Goal: Information Seeking & Learning: Understand process/instructions

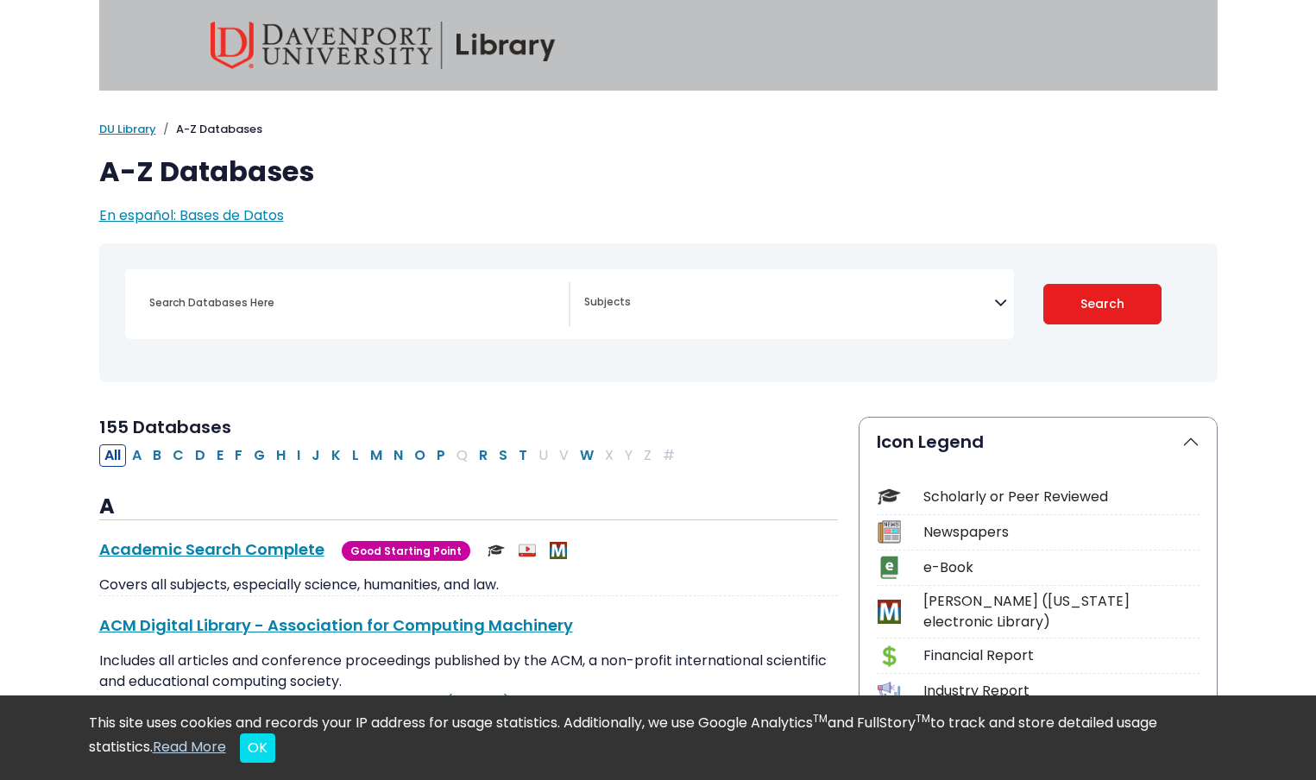
click at [693, 301] on textarea "Search" at bounding box center [789, 304] width 410 height 14
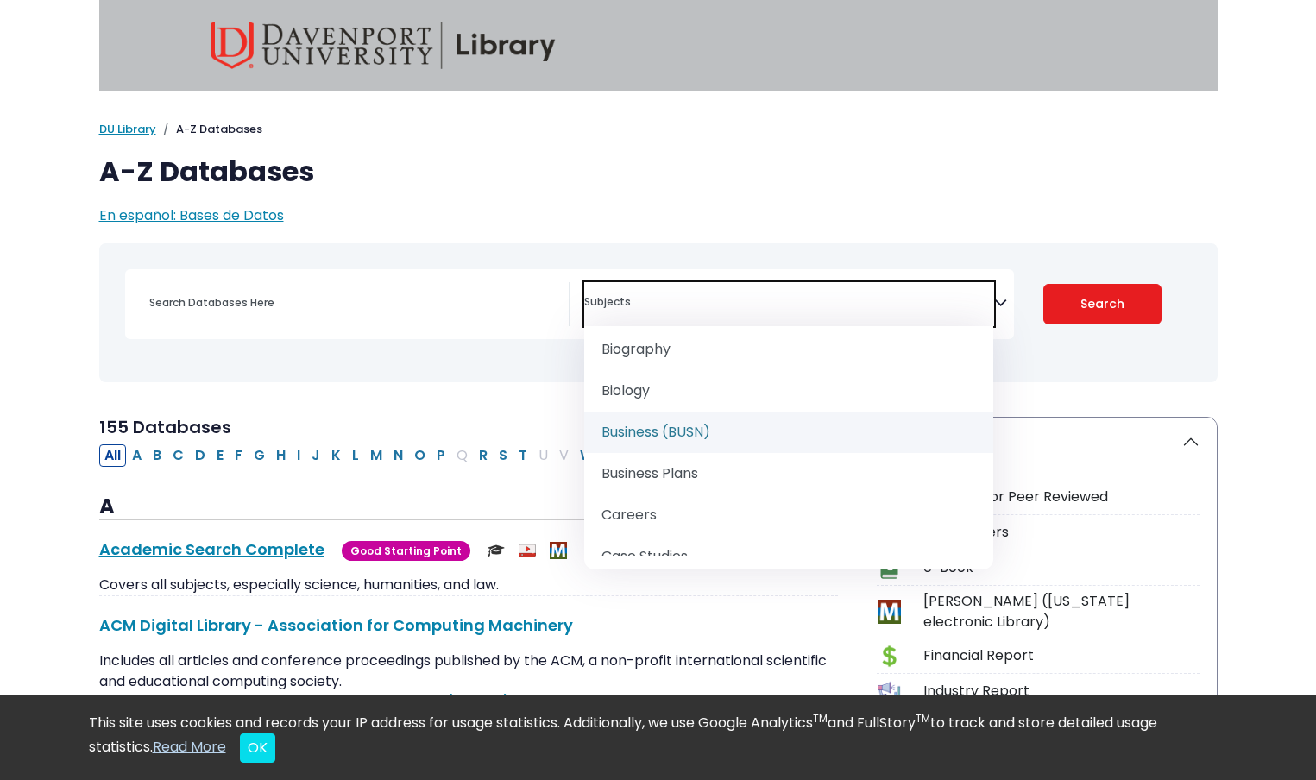
scroll to position [203, 0]
select select "219040"
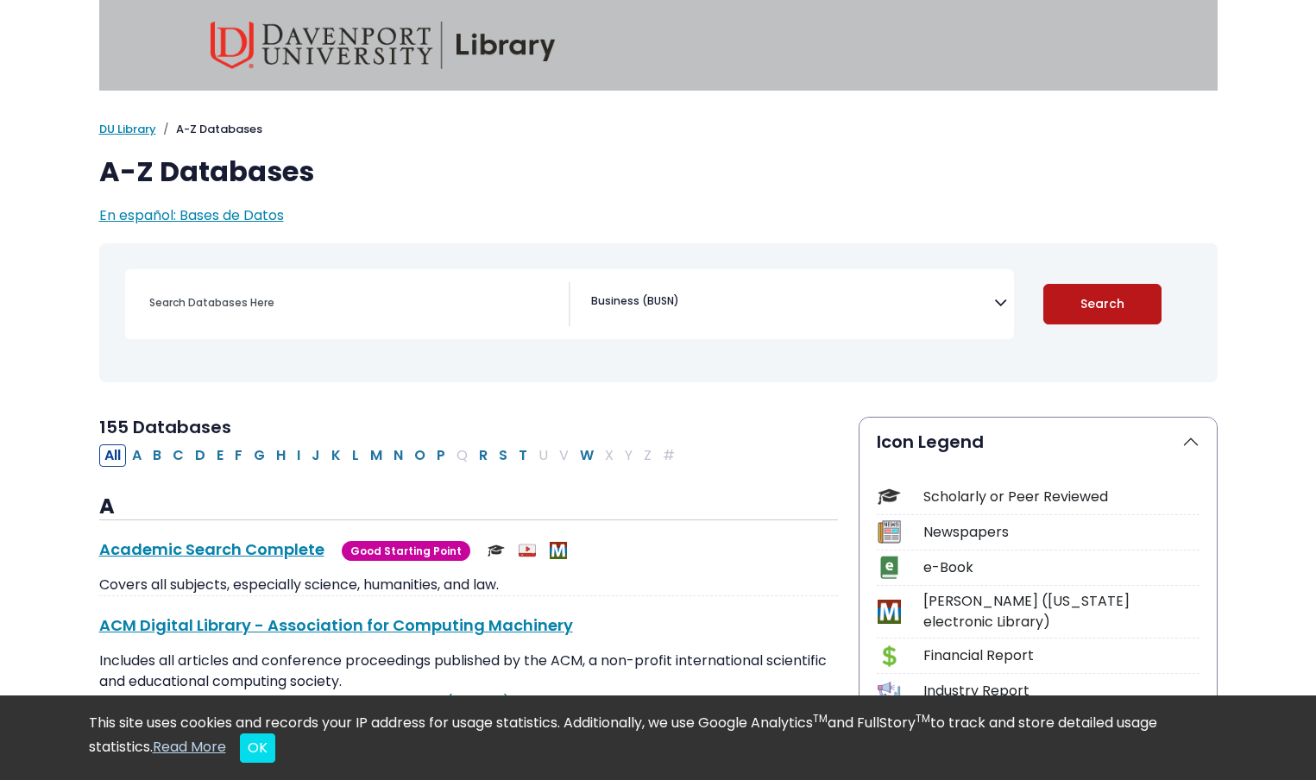
click at [1068, 310] on button "Search" at bounding box center [1103, 304] width 118 height 41
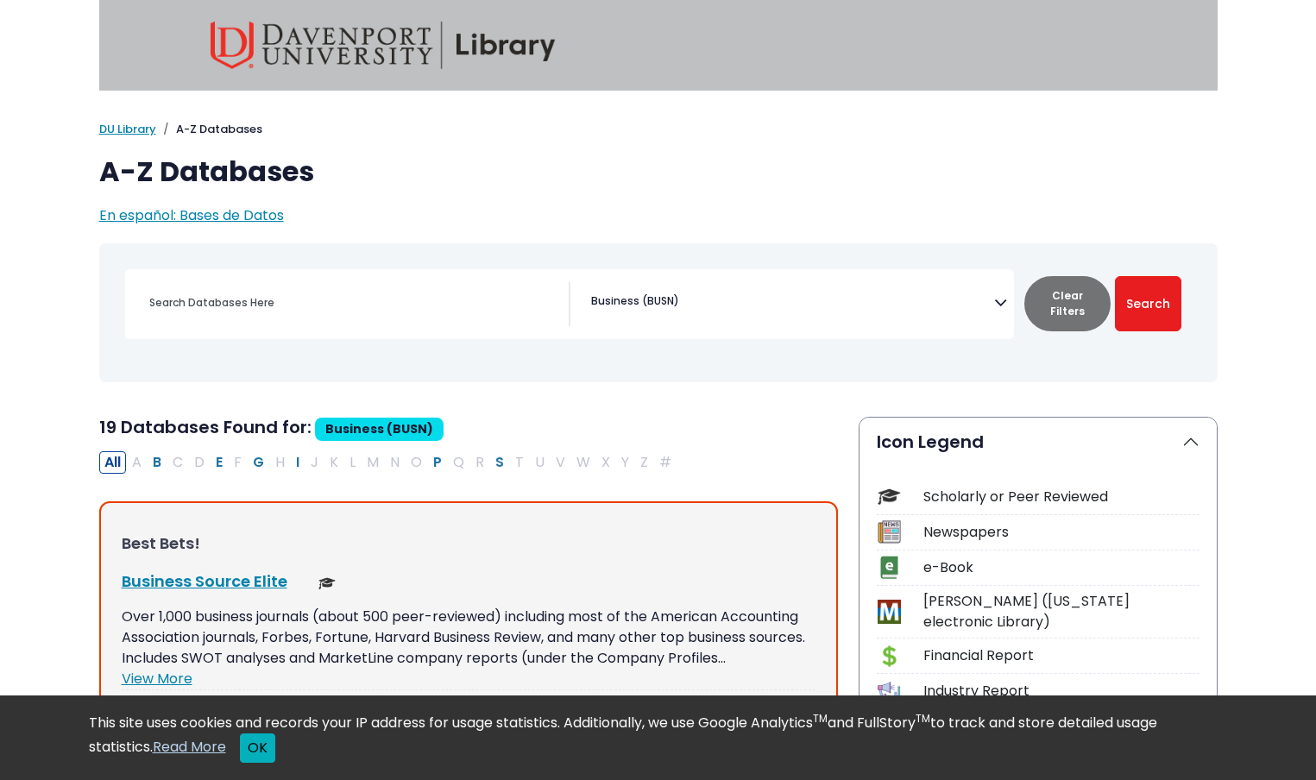
click at [263, 751] on button "OK" at bounding box center [257, 748] width 35 height 29
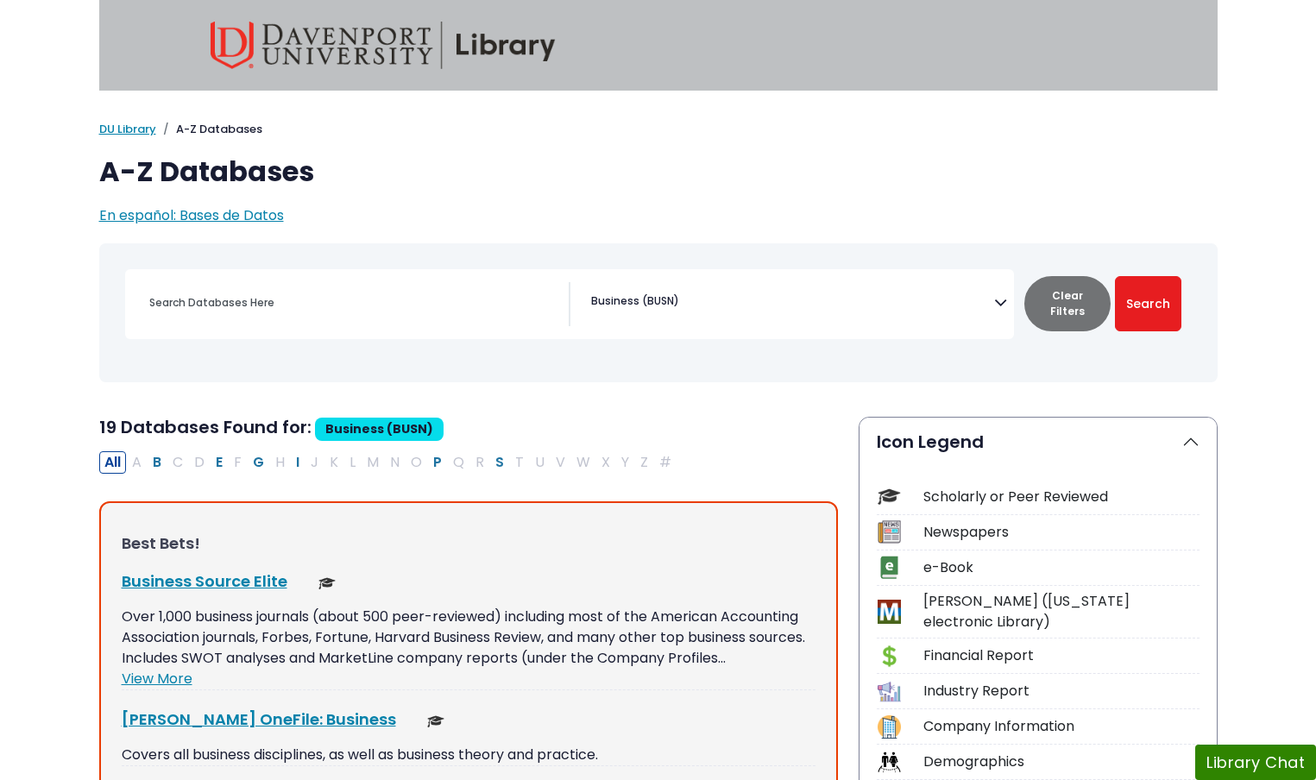
click at [247, 29] on img at bounding box center [383, 45] width 345 height 47
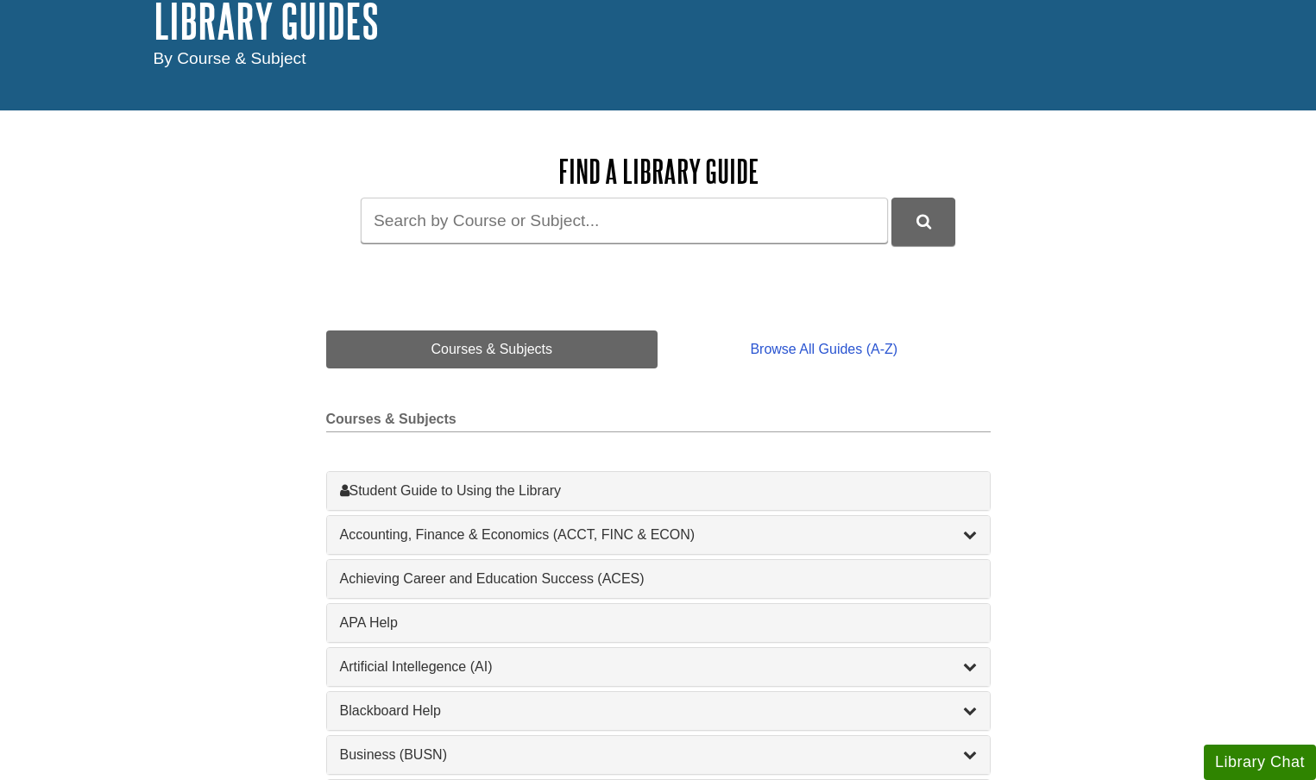
scroll to position [118, 0]
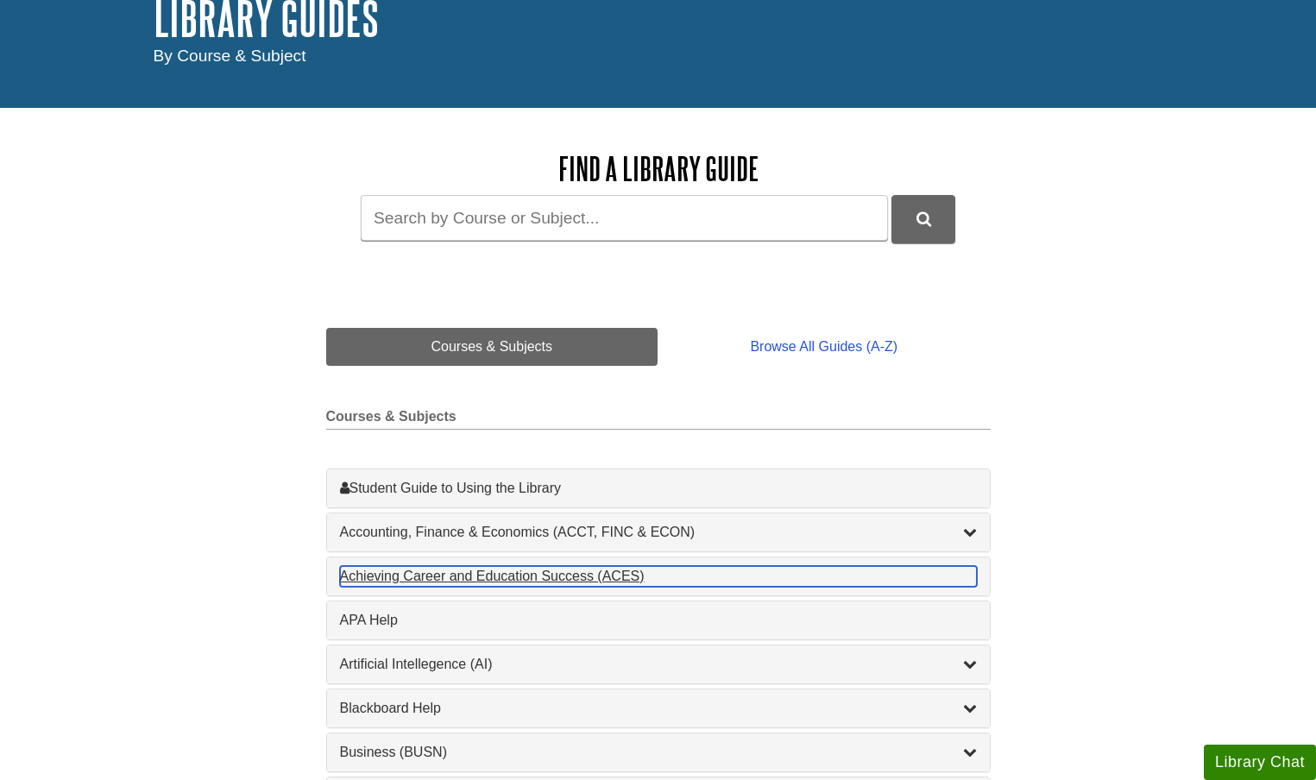
click at [459, 578] on div "Achieving Career and Education Success (ACES) , 1 guides" at bounding box center [658, 576] width 637 height 21
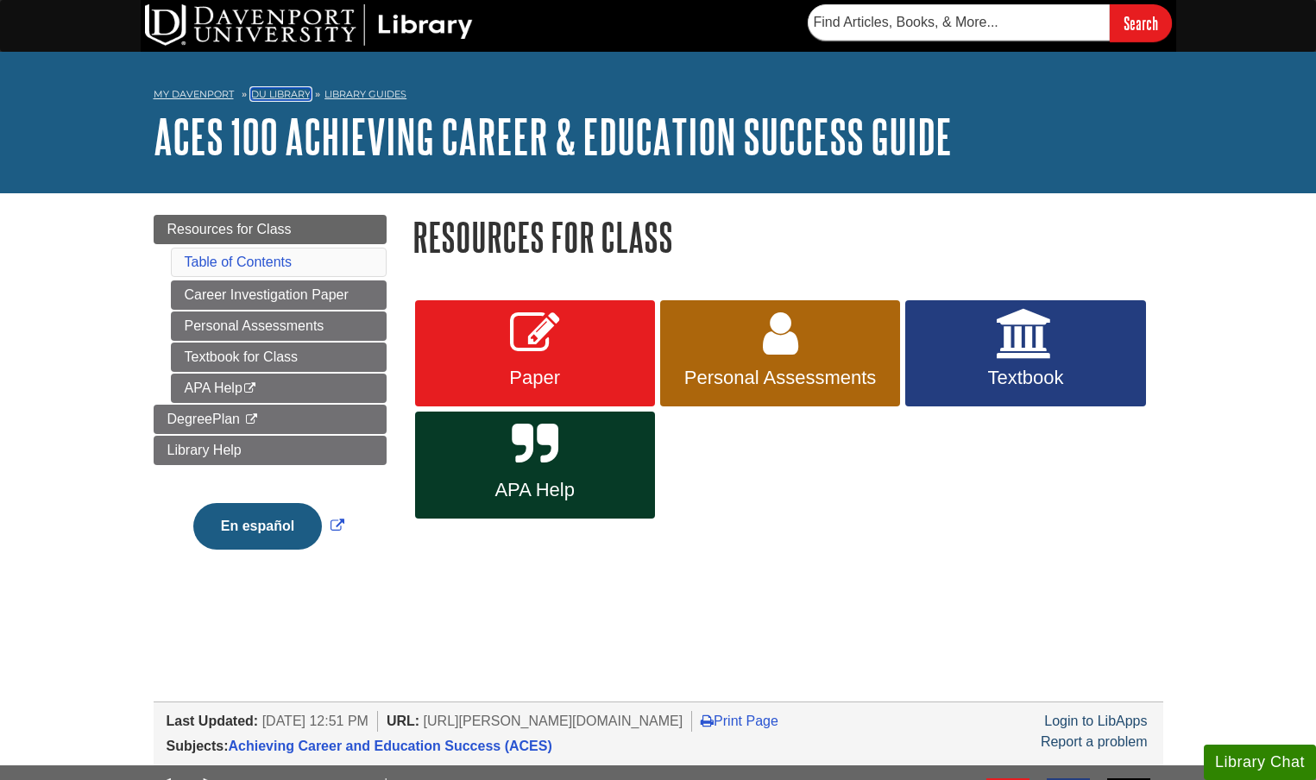
click at [282, 98] on link "DU Library" at bounding box center [281, 94] width 60 height 12
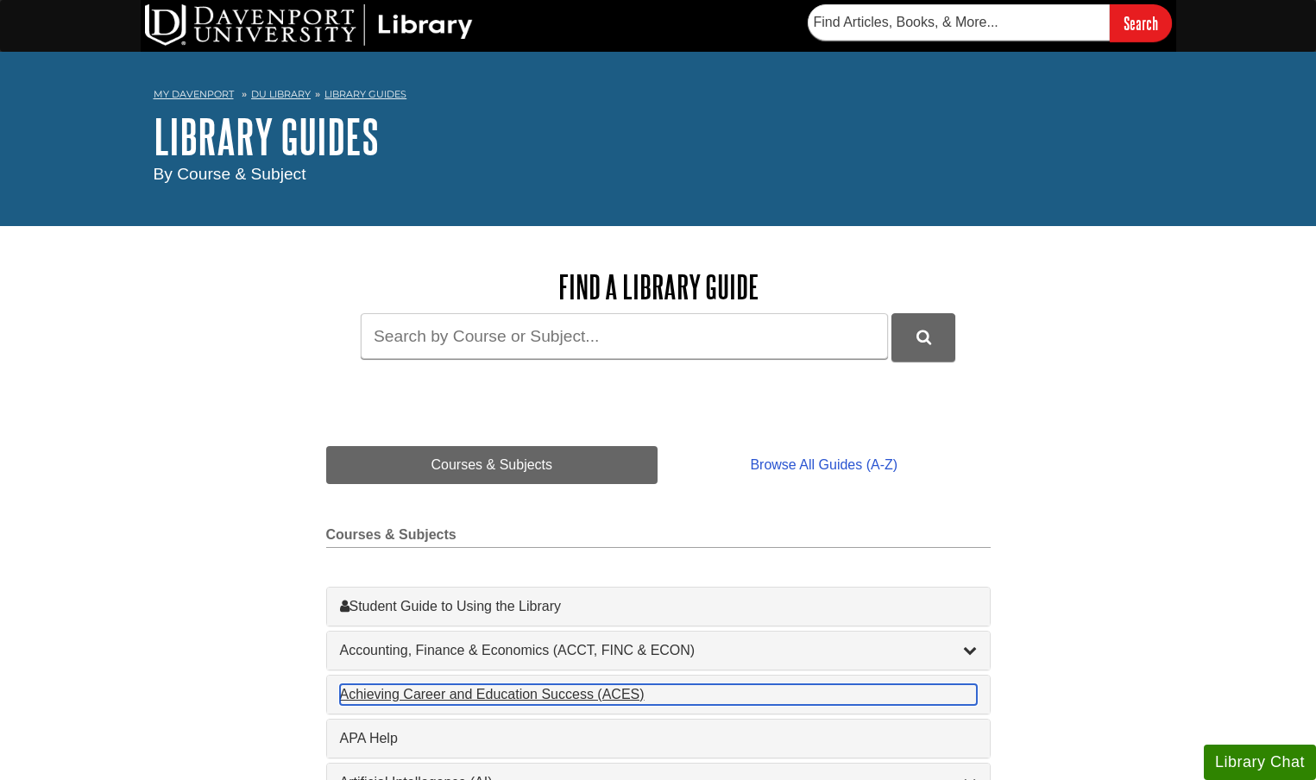
click at [461, 690] on div "Achieving Career and Education Success (ACES) , 1 guides" at bounding box center [658, 695] width 637 height 21
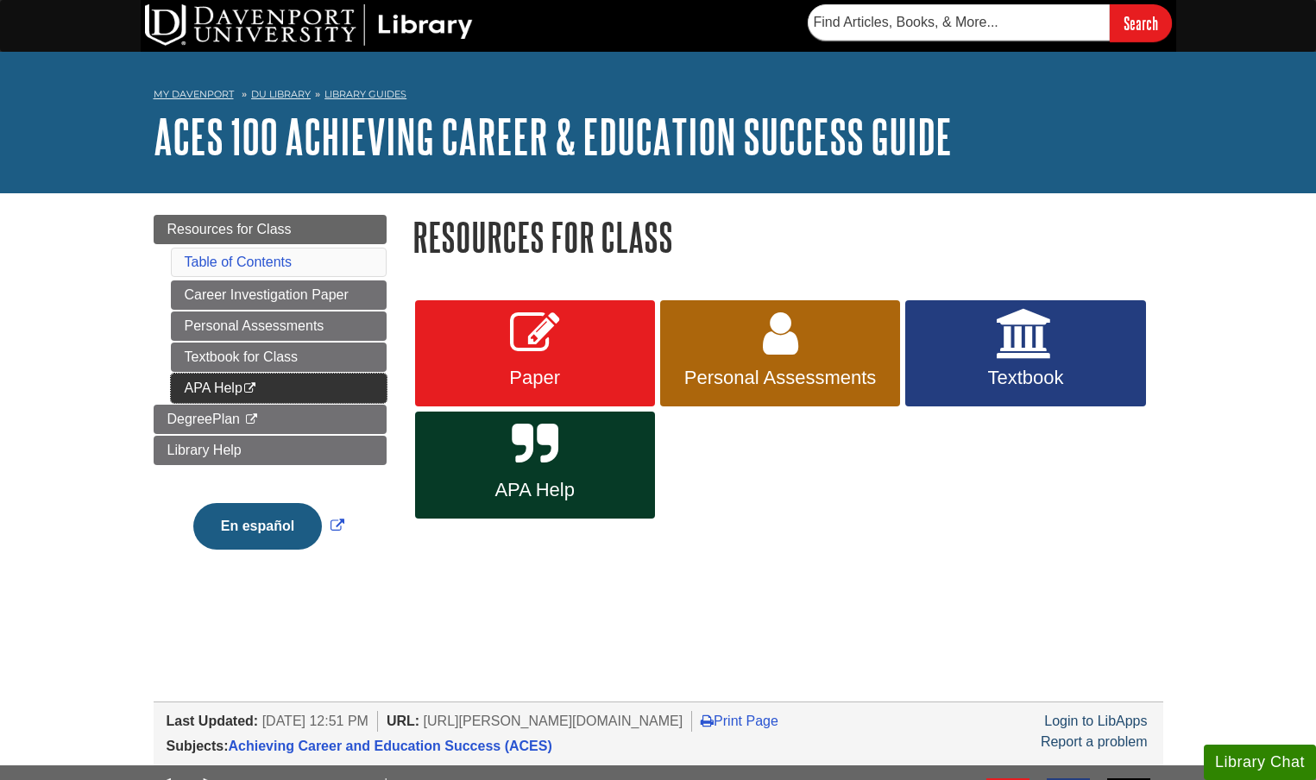
click at [278, 392] on link "APA Help This link opens in a new window" at bounding box center [279, 388] width 216 height 29
click at [284, 385] on link "APA Help This link opens in a new window" at bounding box center [279, 388] width 216 height 29
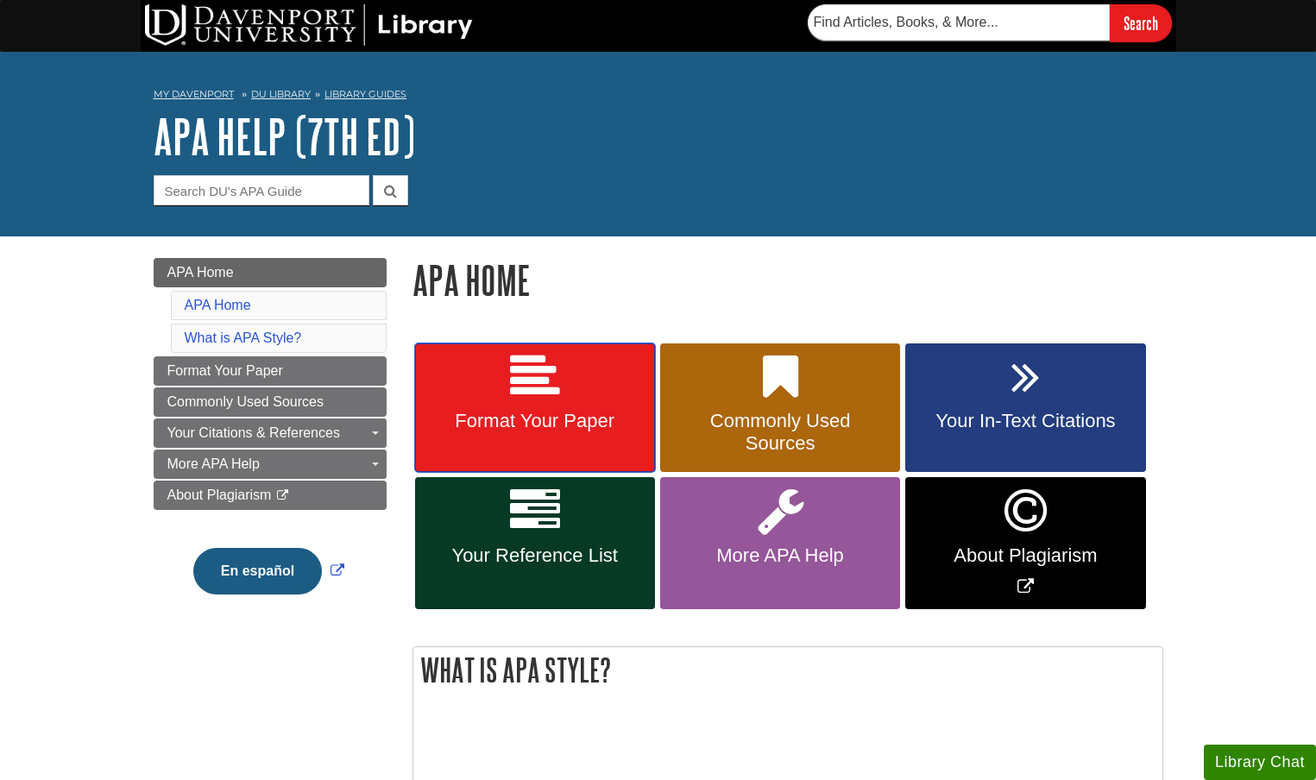
click at [608, 407] on link "Format Your Paper" at bounding box center [535, 408] width 240 height 129
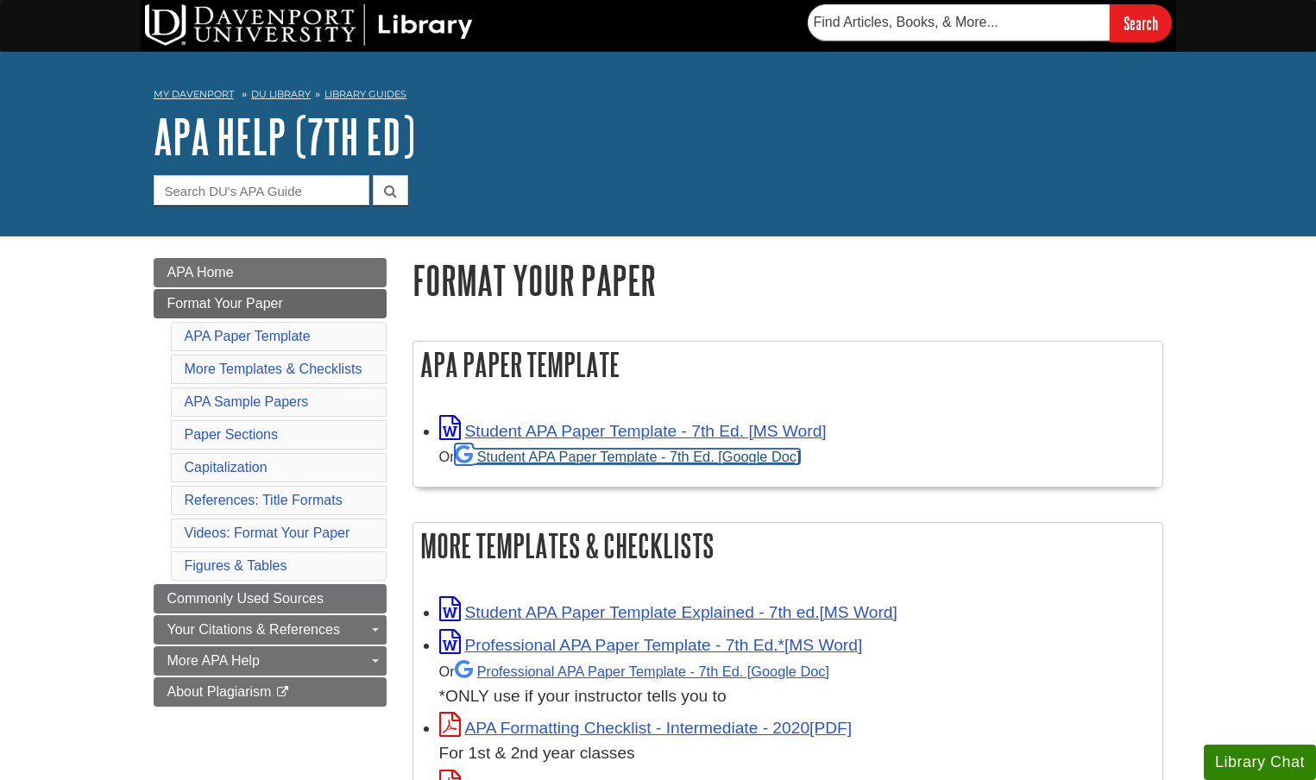
click at [652, 463] on link "Student APA Paper Template - 7th Ed. [Google Doc]" at bounding box center [628, 457] width 346 height 16
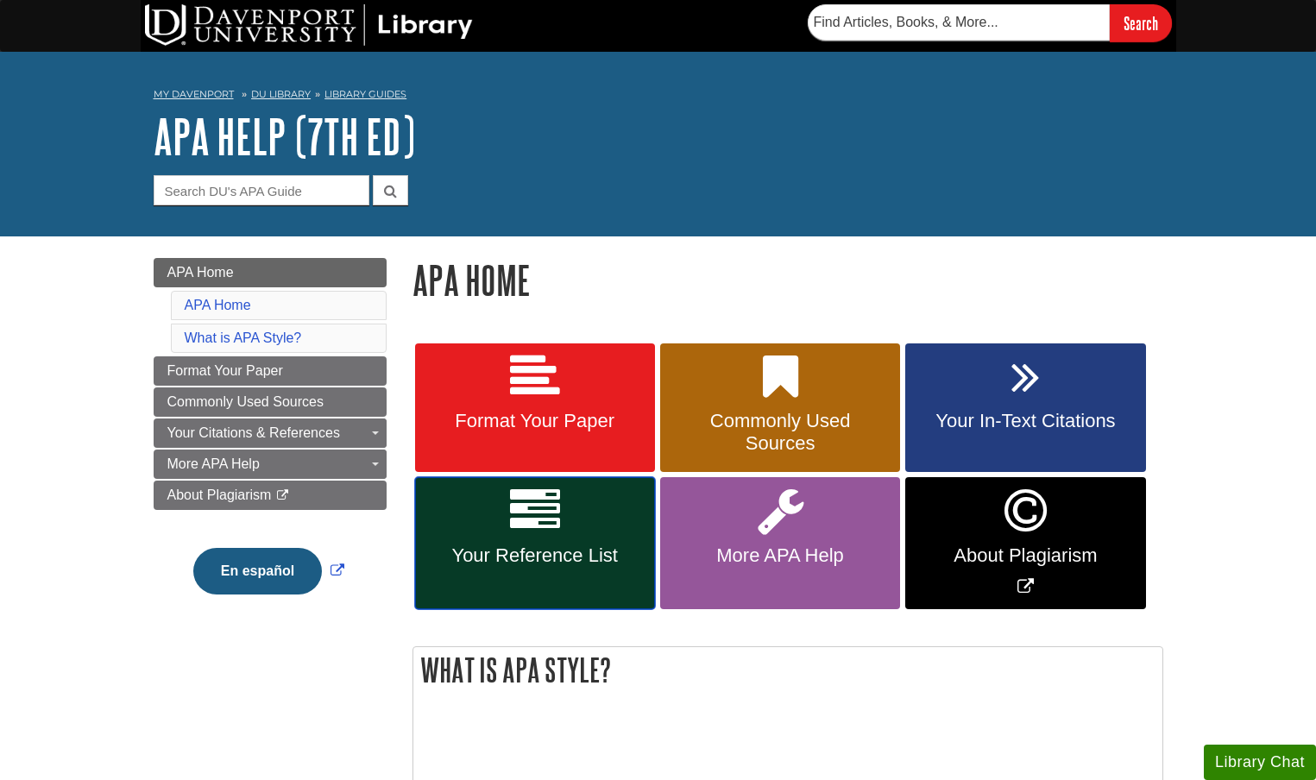
click at [550, 530] on icon at bounding box center [535, 511] width 50 height 50
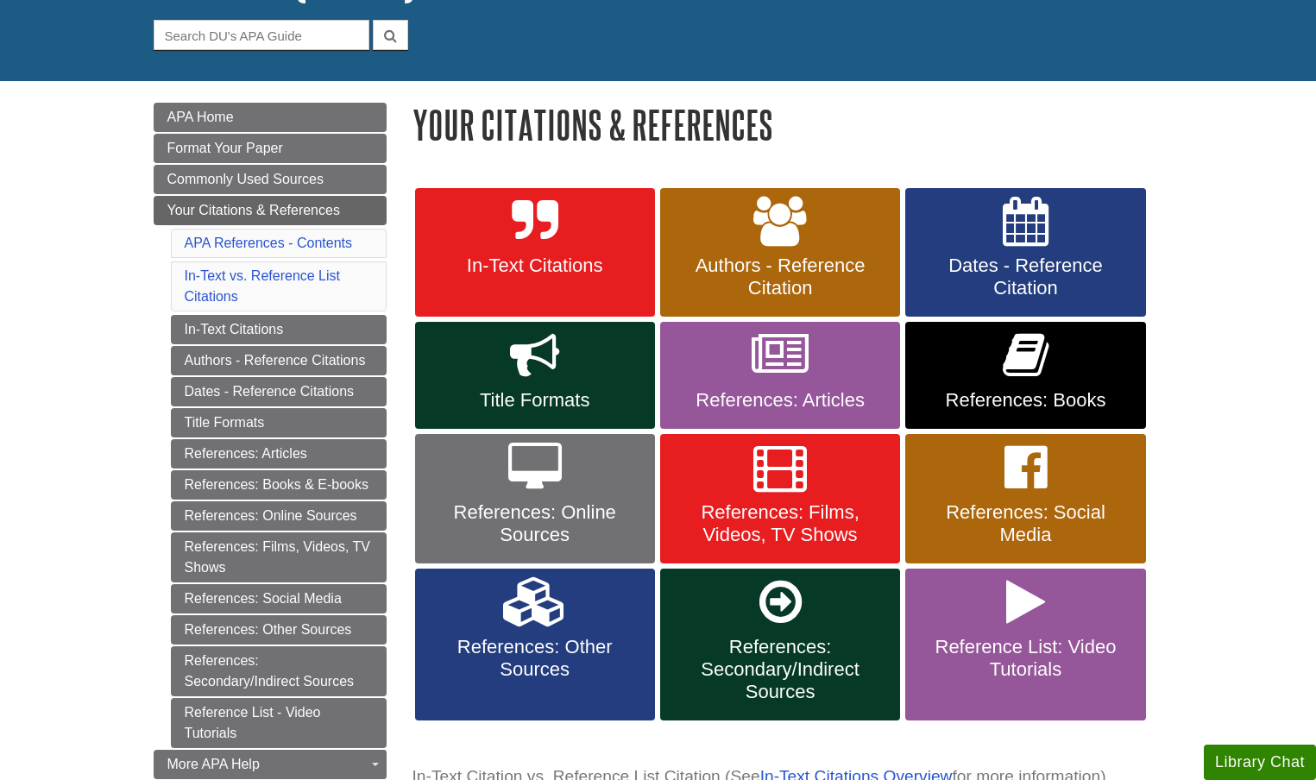
scroll to position [158, 0]
